Goal: Information Seeking & Learning: Learn about a topic

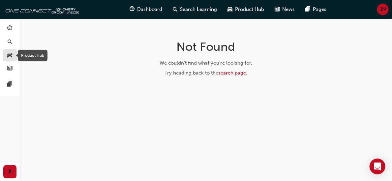
click at [9, 53] on span "car-icon" at bounding box center [10, 55] width 5 height 6
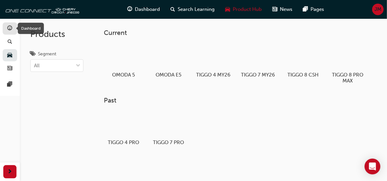
click at [9, 26] on span "guage-icon" at bounding box center [10, 29] width 5 height 6
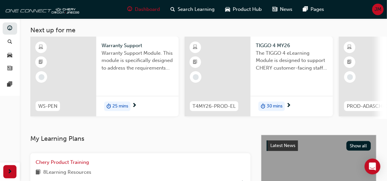
scroll to position [33, 0]
click at [9, 69] on span "news-icon" at bounding box center [10, 69] width 5 height 6
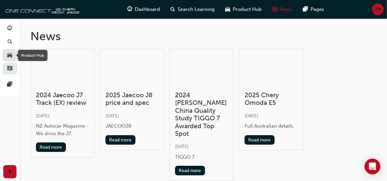
click at [9, 56] on span "car-icon" at bounding box center [10, 55] width 5 height 6
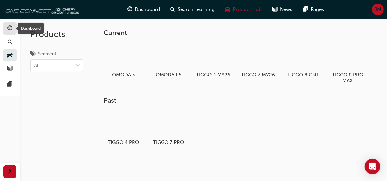
click at [8, 26] on span "guage-icon" at bounding box center [10, 29] width 5 height 6
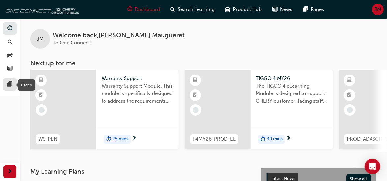
click at [9, 86] on span "pages-icon" at bounding box center [10, 85] width 5 height 6
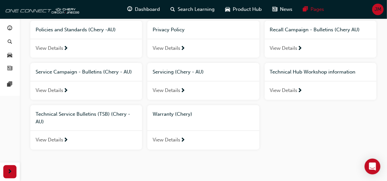
scroll to position [198, 0]
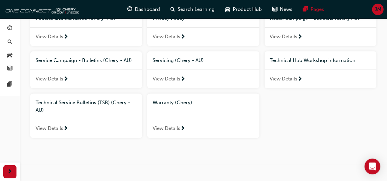
click at [174, 128] on span "View Details" at bounding box center [167, 129] width 28 height 8
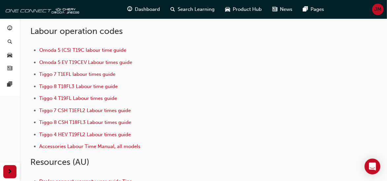
scroll to position [66, 0]
click at [61, 61] on span "Omoda 5 EV T19CEV Labour times guide" at bounding box center [85, 62] width 93 height 6
